Goal: Navigation & Orientation: Find specific page/section

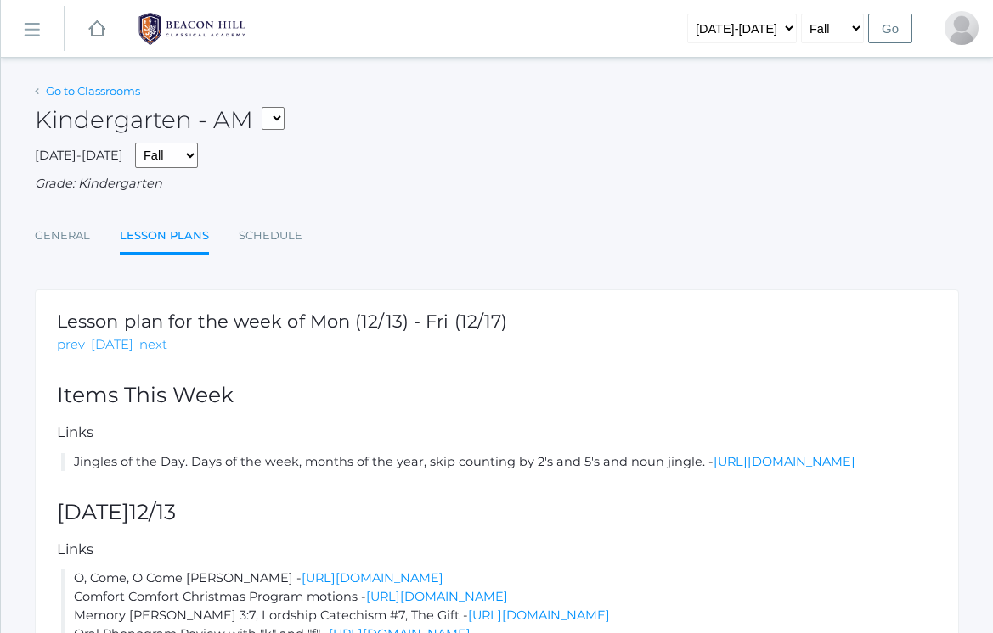
click at [108, 92] on link "Go to Classrooms" at bounding box center [93, 91] width 94 height 14
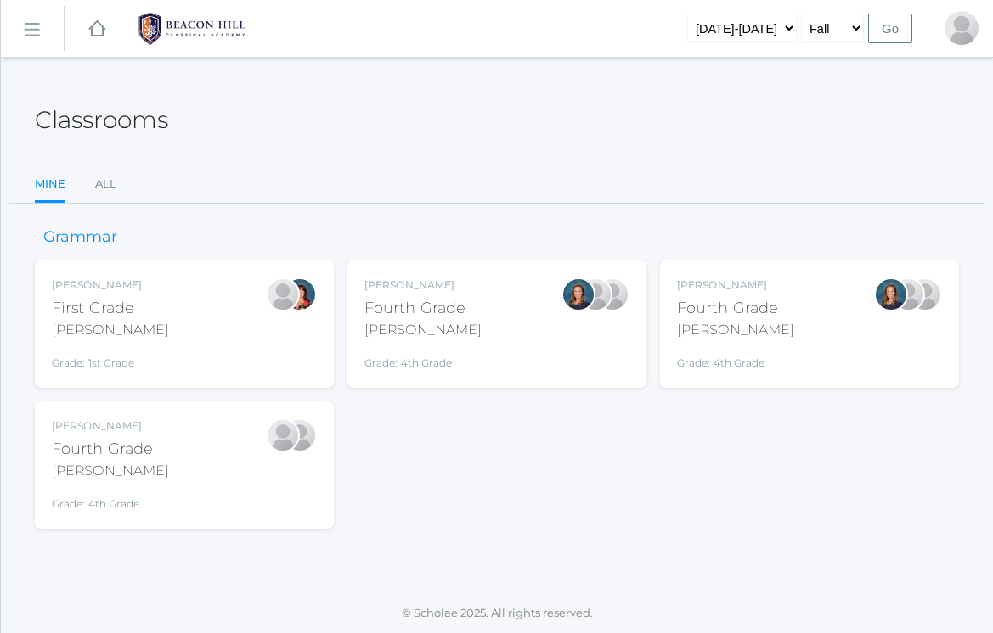
click at [787, 320] on div "Ellie Bradley Fourth Grade Bradley Grade: 4th Grade 04LA" at bounding box center [809, 324] width 265 height 93
click at [157, 487] on div "Lydia Chaffin Fourth Grade Chaffin Grade: 4th Grade 04LA" at bounding box center [184, 465] width 265 height 93
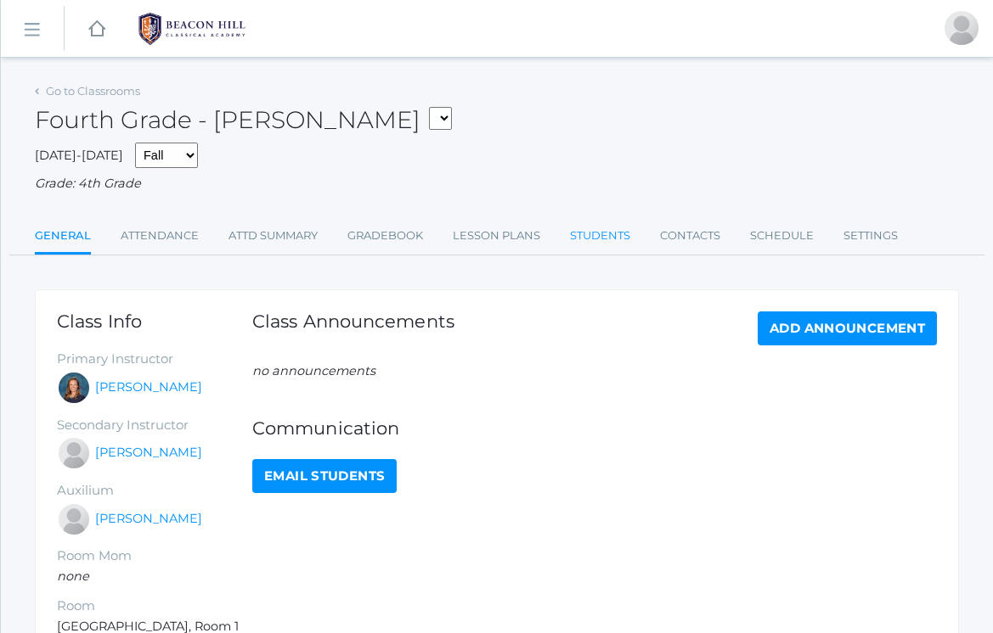
click at [584, 233] on link "Students" at bounding box center [600, 236] width 60 height 34
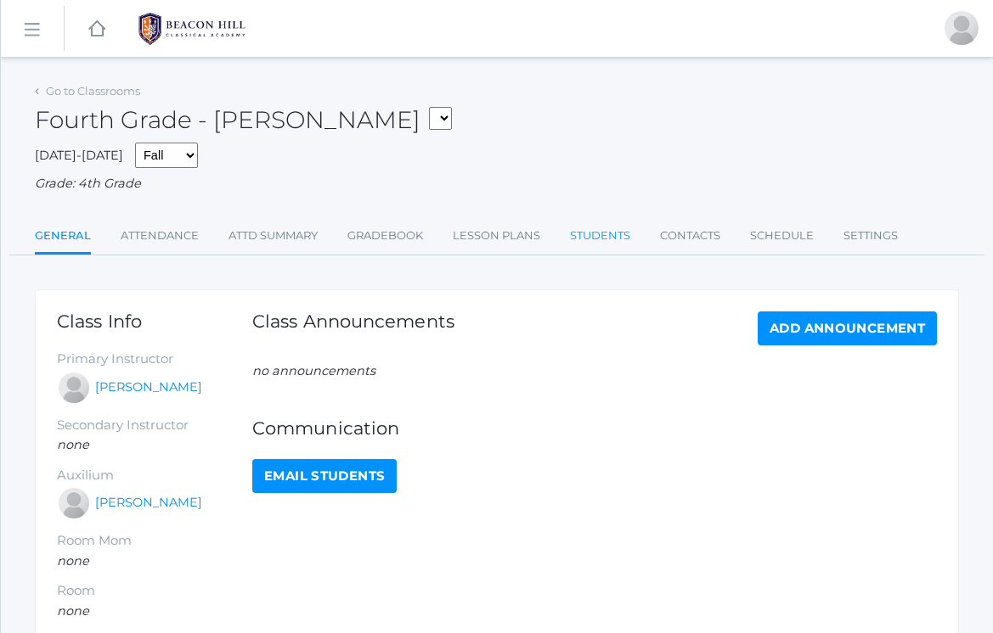
click at [616, 233] on link "Students" at bounding box center [600, 236] width 60 height 34
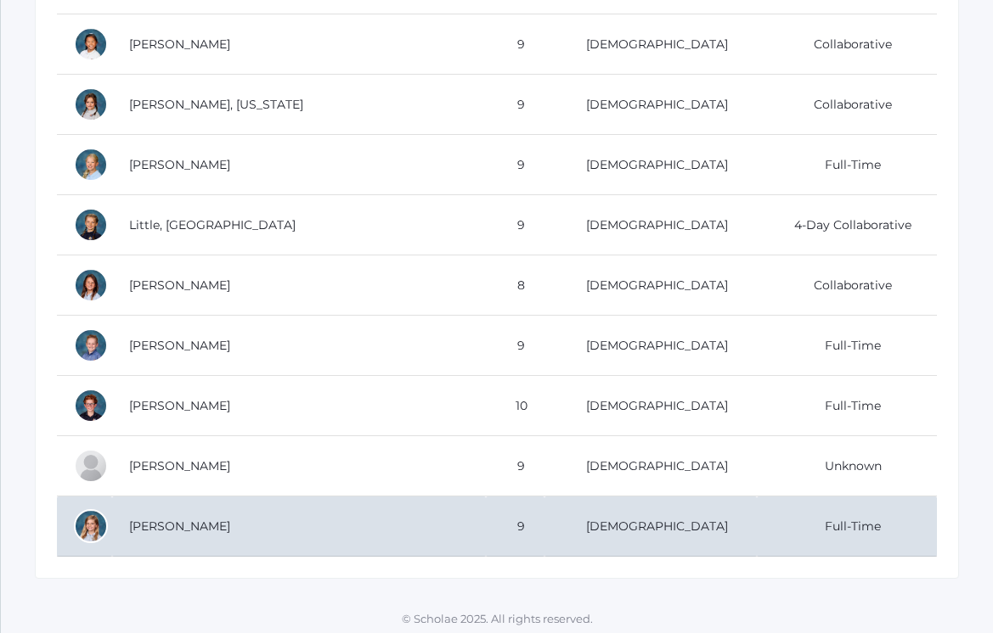
scroll to position [828, 0]
